Goal: Check status: Check status

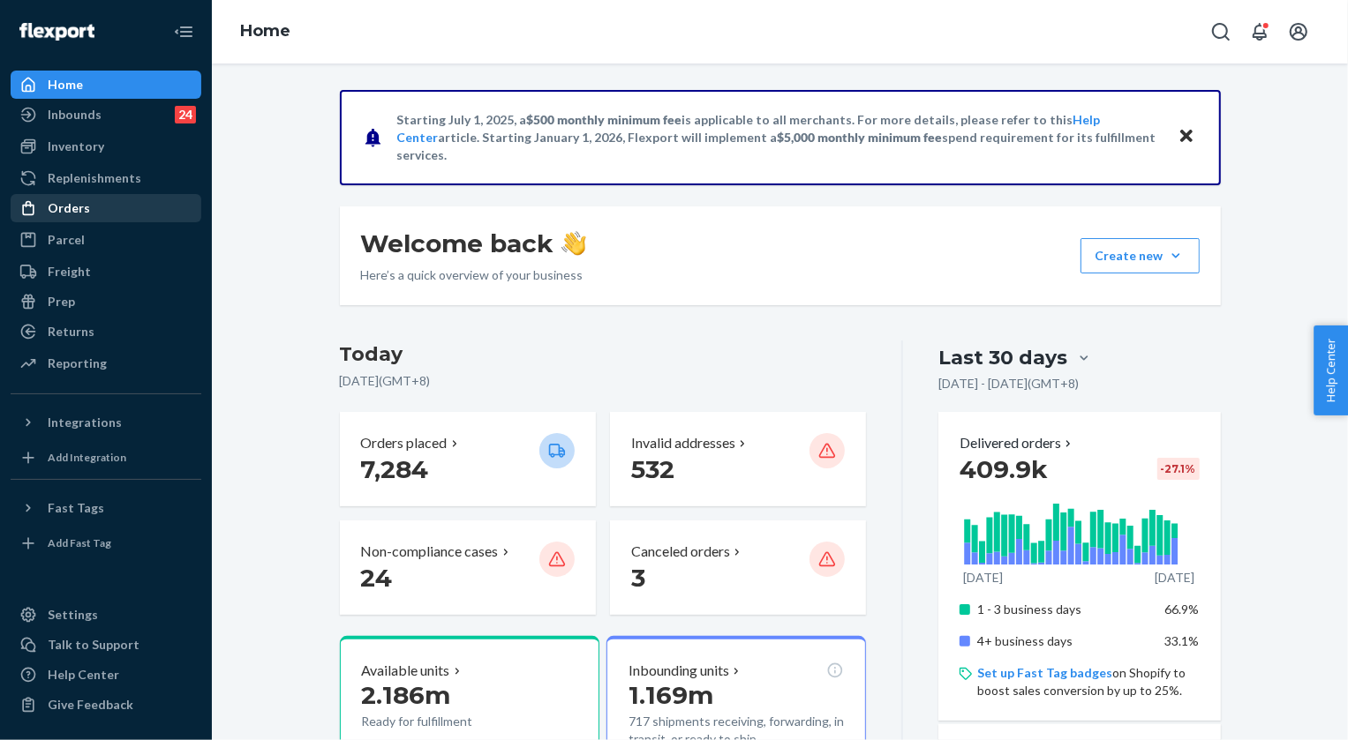
click at [87, 207] on div "Orders" at bounding box center [105, 208] width 187 height 25
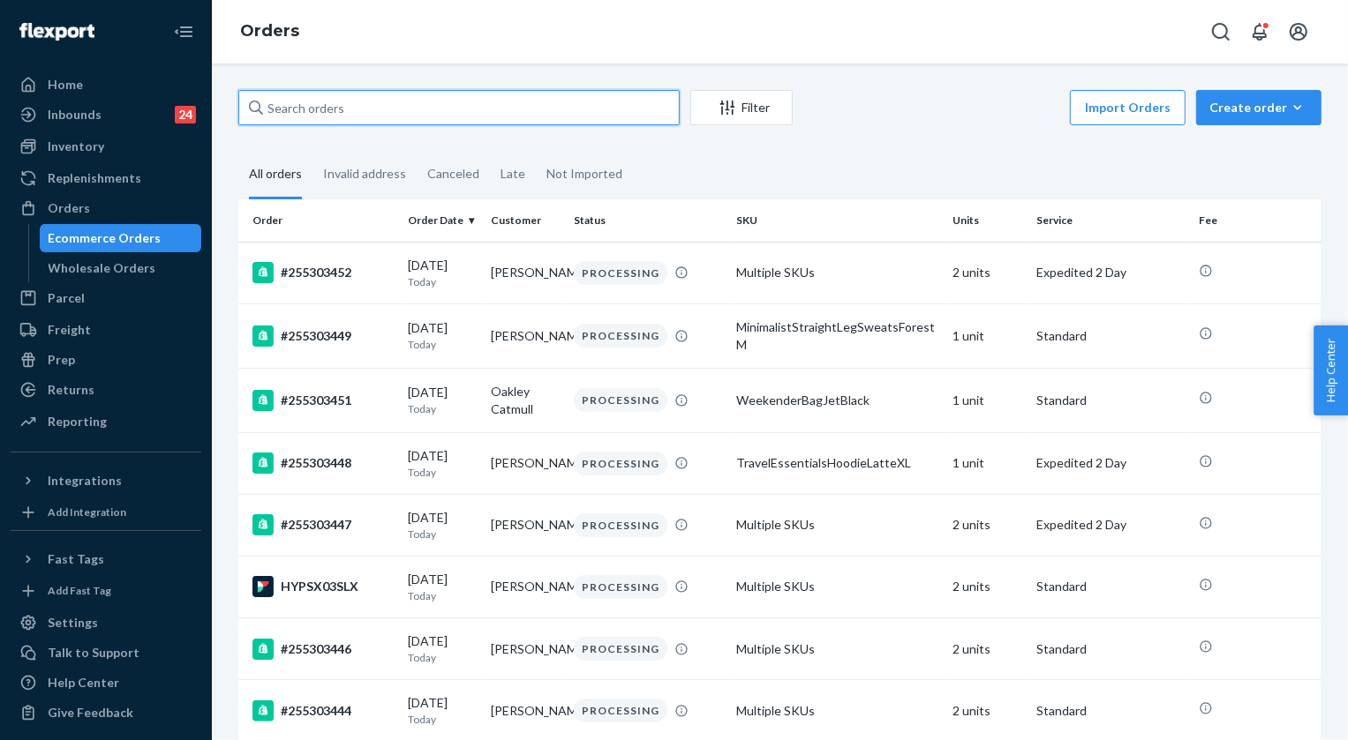
click at [373, 93] on input "text" at bounding box center [458, 107] width 441 height 35
paste input "254287091"
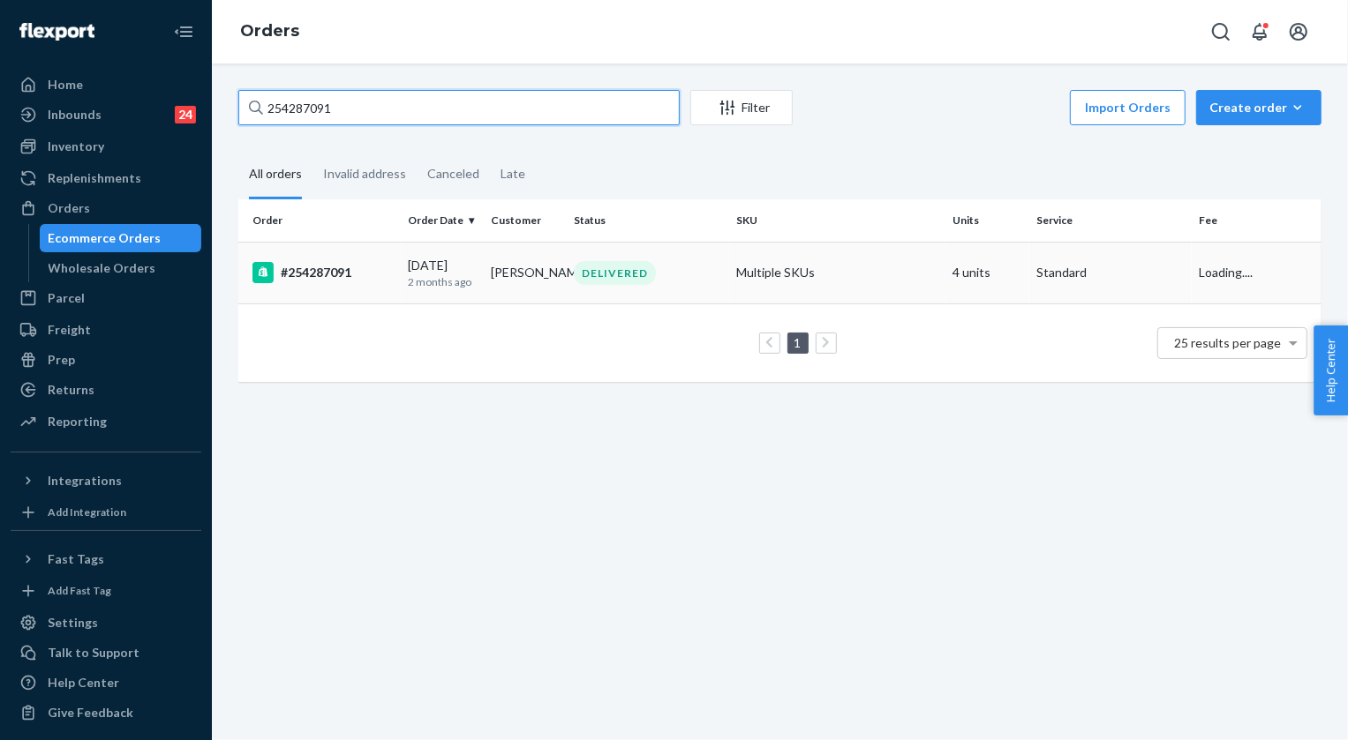
type input "254287091"
click at [619, 265] on div "DELIVERED" at bounding box center [615, 273] width 82 height 24
